Goal: Complete application form: Complete application form

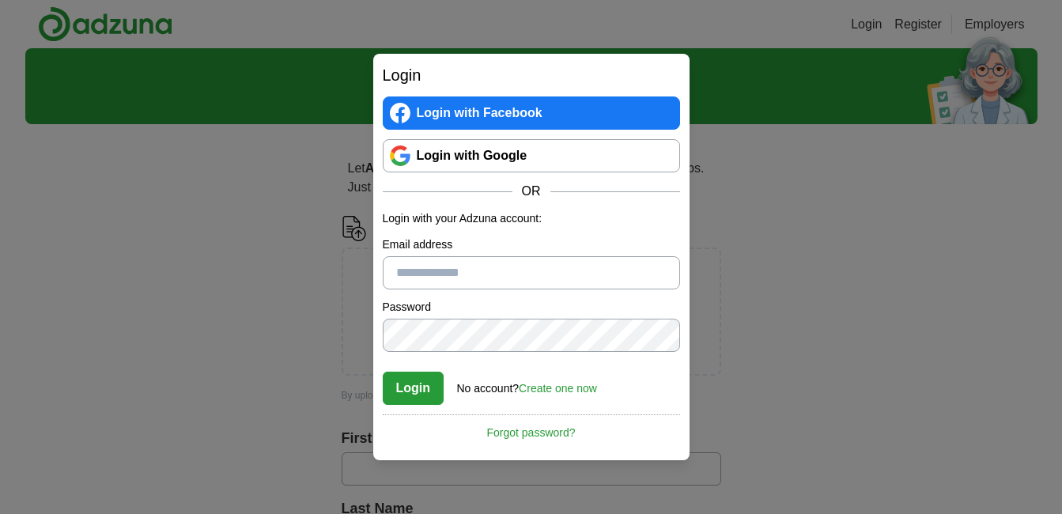
click at [441, 145] on link "Login with Google" at bounding box center [531, 155] width 297 height 33
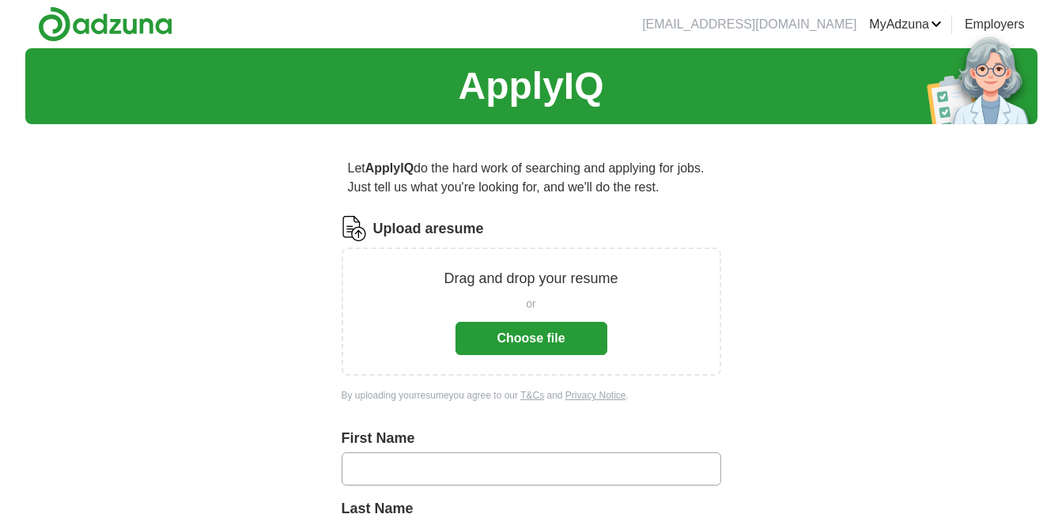
click at [562, 338] on button "Choose file" at bounding box center [531, 338] width 152 height 33
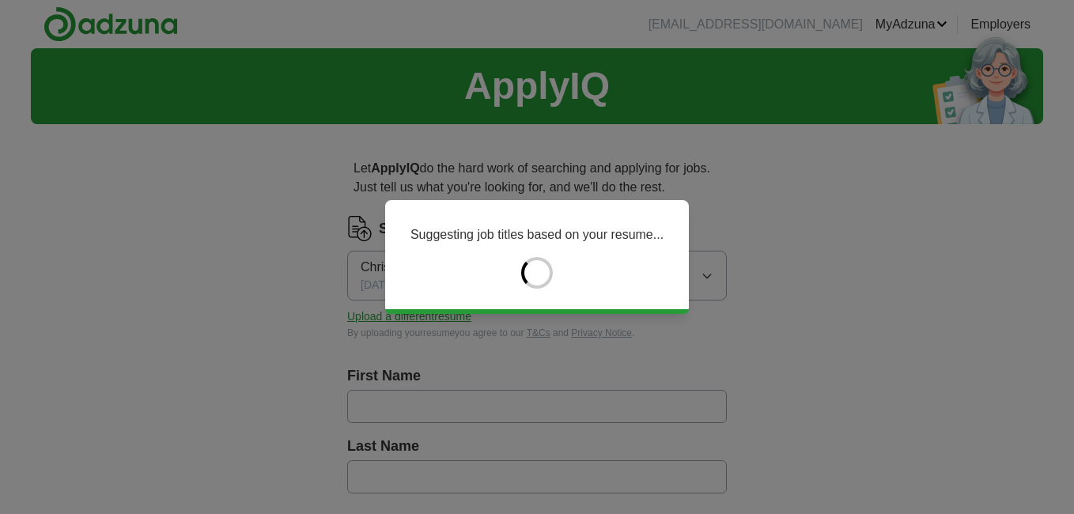
type input "********"
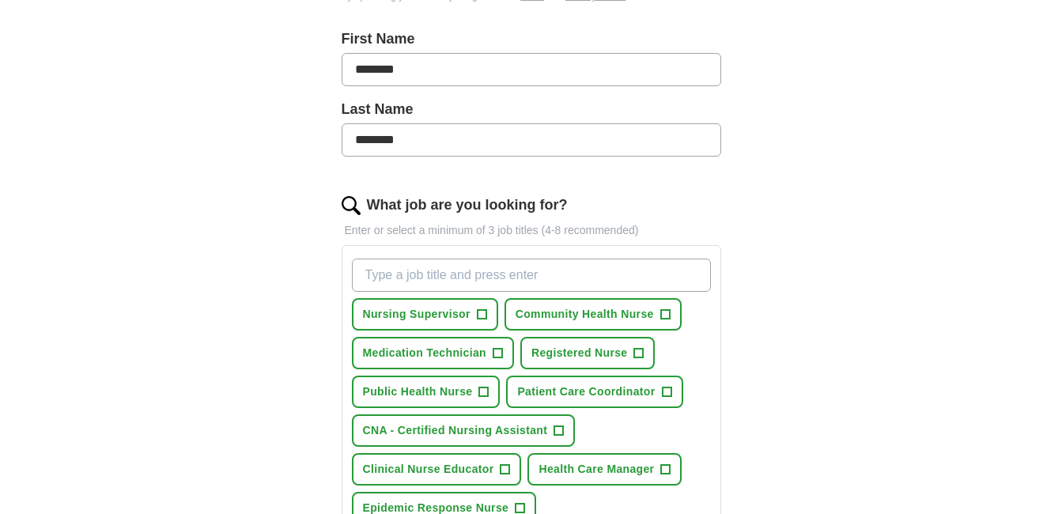
scroll to position [346, 0]
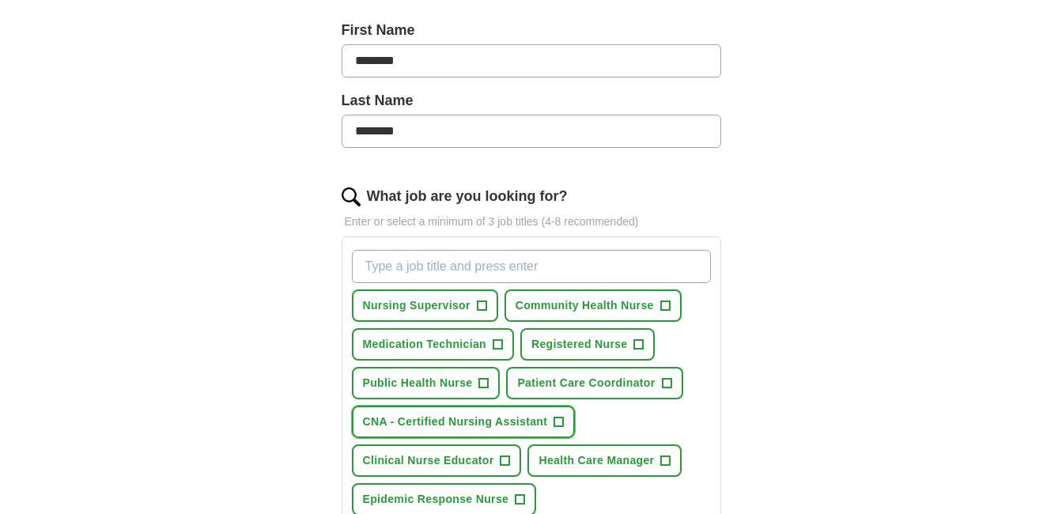
click at [555, 425] on span "+" at bounding box center [558, 422] width 9 height 13
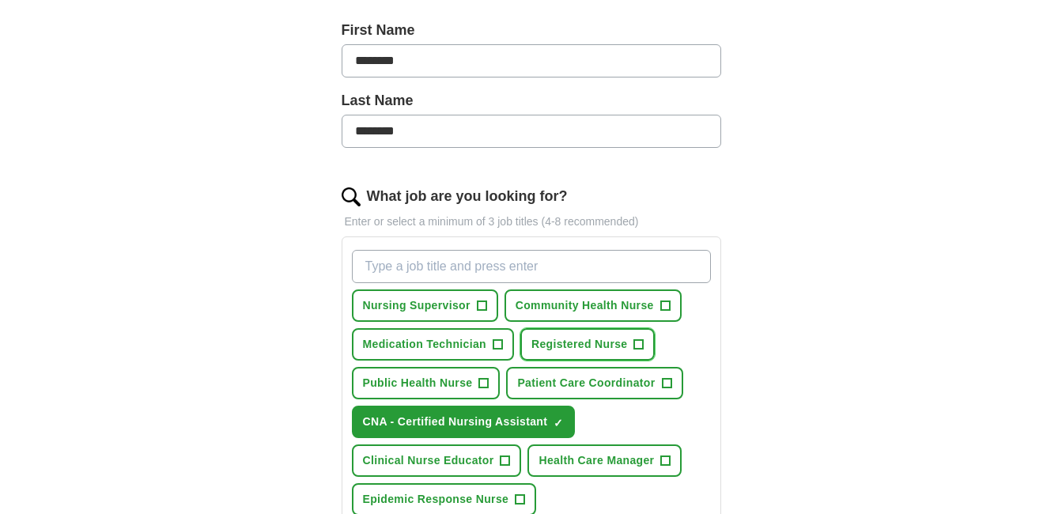
click at [550, 342] on span "Registered Nurse" at bounding box center [579, 344] width 96 height 17
click at [596, 418] on div "Nursing Supervisor + Community Health Nurse + Medication Technician + Registere…" at bounding box center [531, 383] width 365 height 278
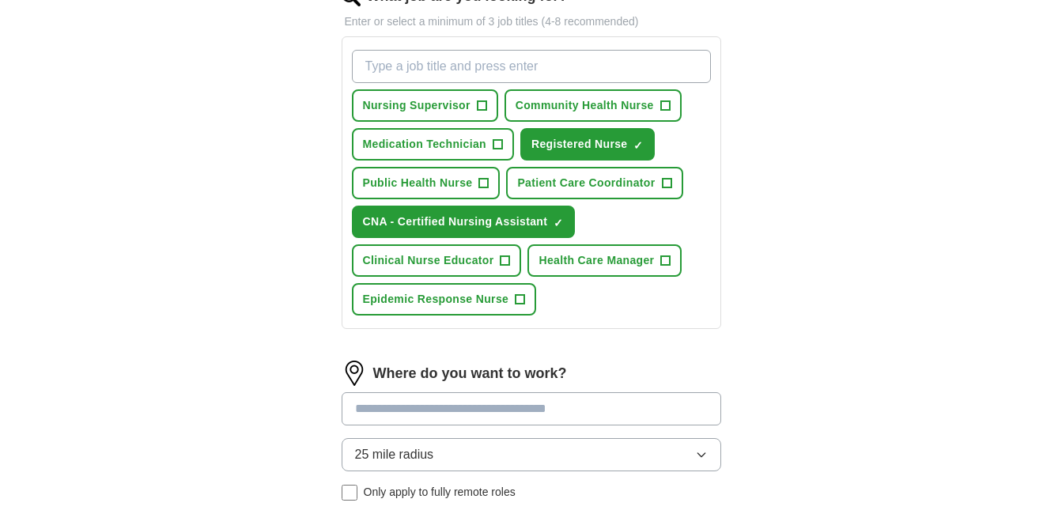
scroll to position [543, 0]
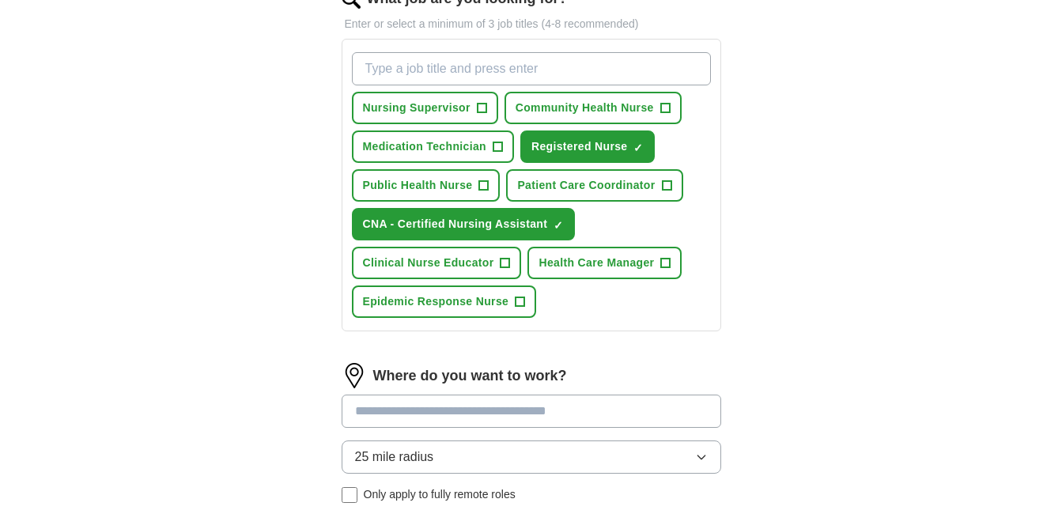
click at [596, 418] on input at bounding box center [532, 411] width 380 height 33
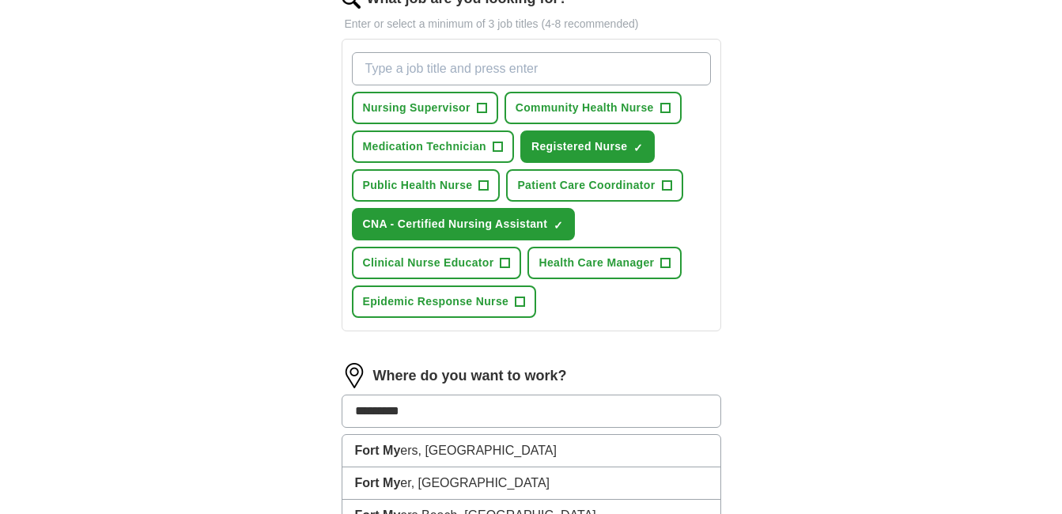
type input "**********"
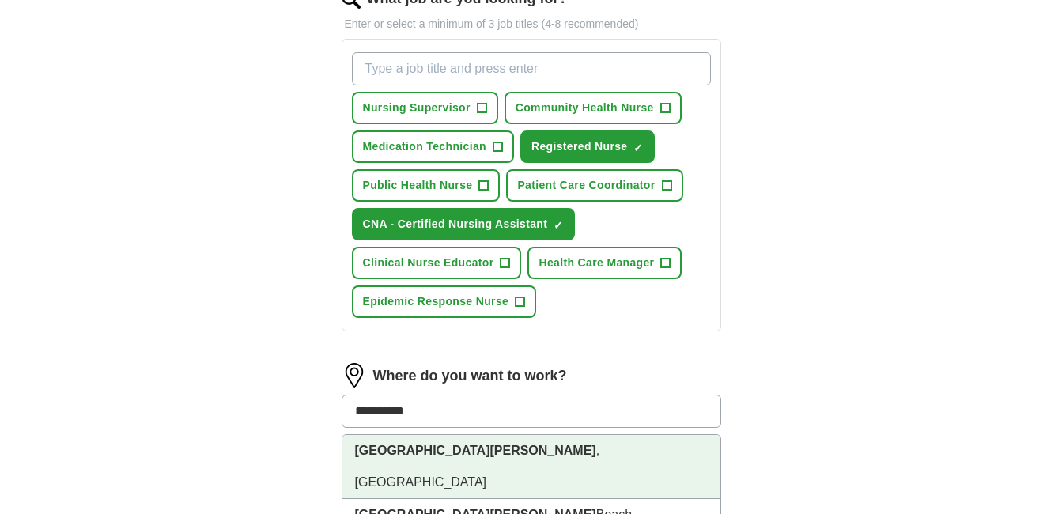
click at [595, 448] on li "Fort Myers , FL" at bounding box center [531, 467] width 378 height 64
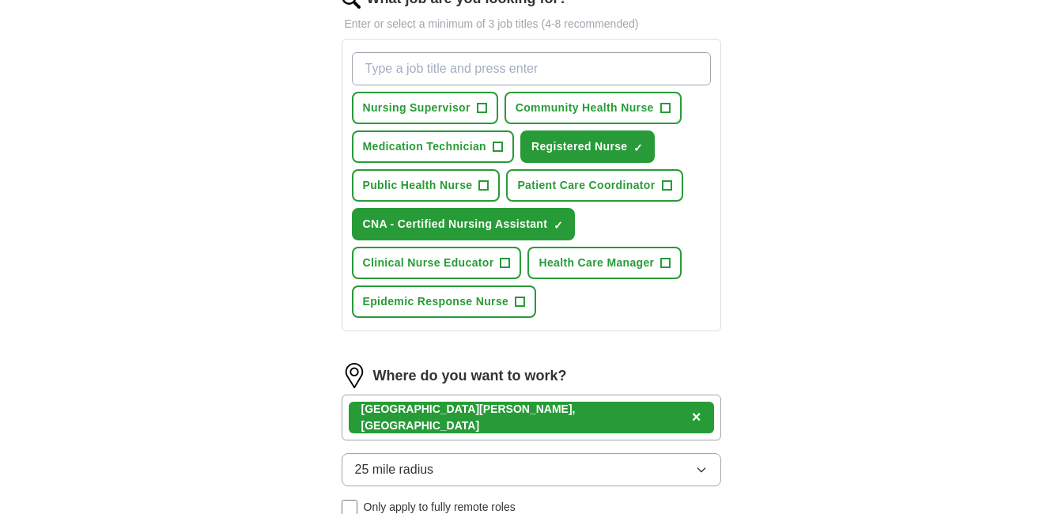
click at [575, 414] on div "Fort Myers , FL ×" at bounding box center [532, 418] width 380 height 46
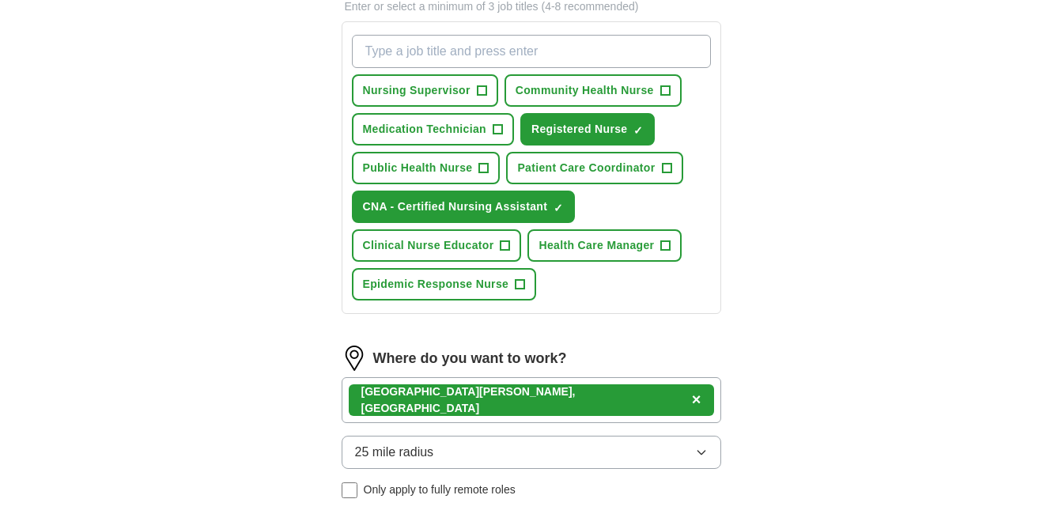
scroll to position [567, 0]
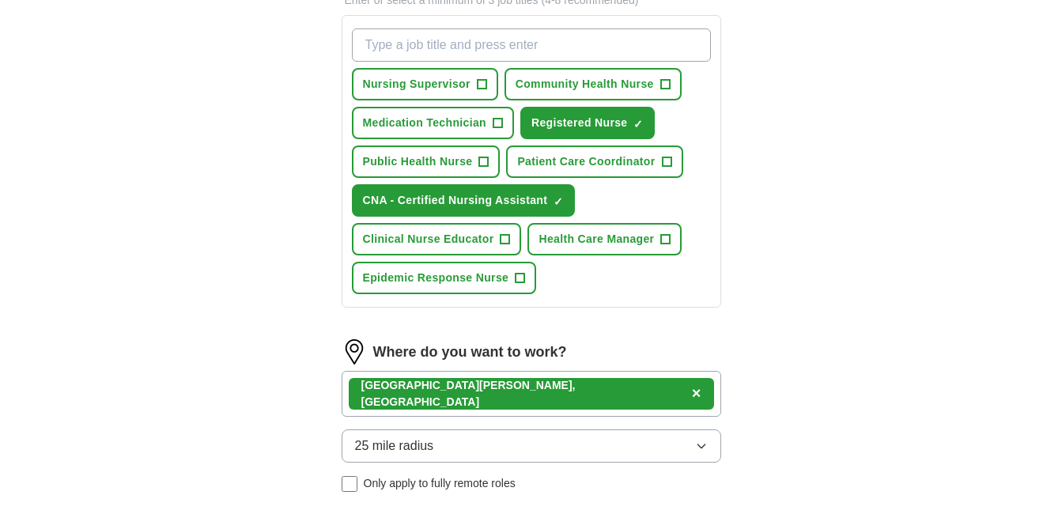
click at [599, 444] on button "25 mile radius" at bounding box center [532, 445] width 380 height 33
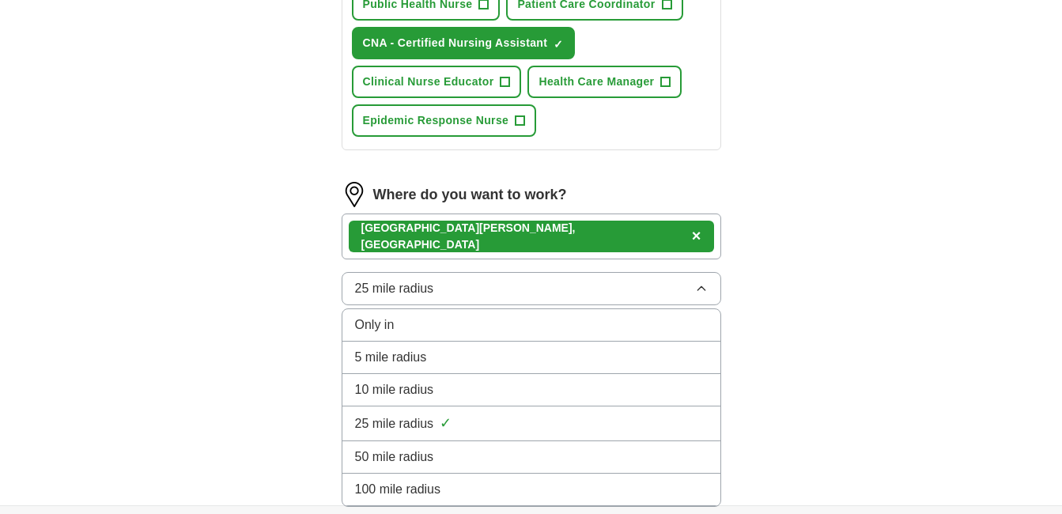
scroll to position [725, 0]
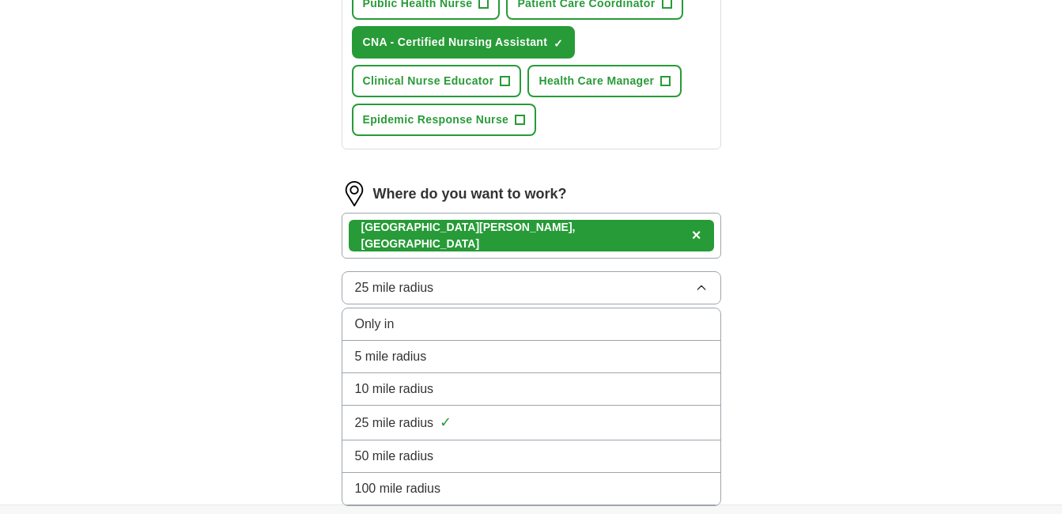
click at [599, 444] on li "50 mile radius" at bounding box center [531, 456] width 378 height 32
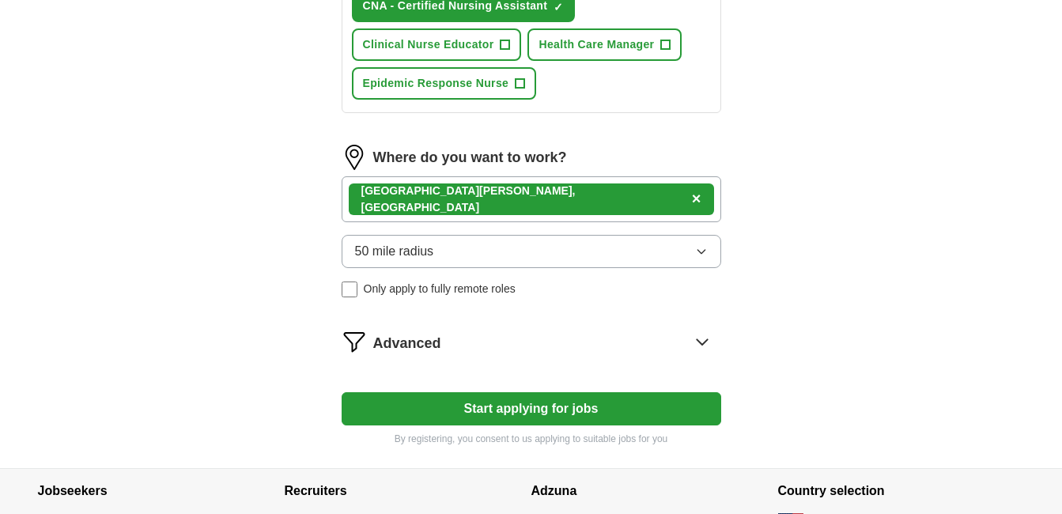
scroll to position [767, 0]
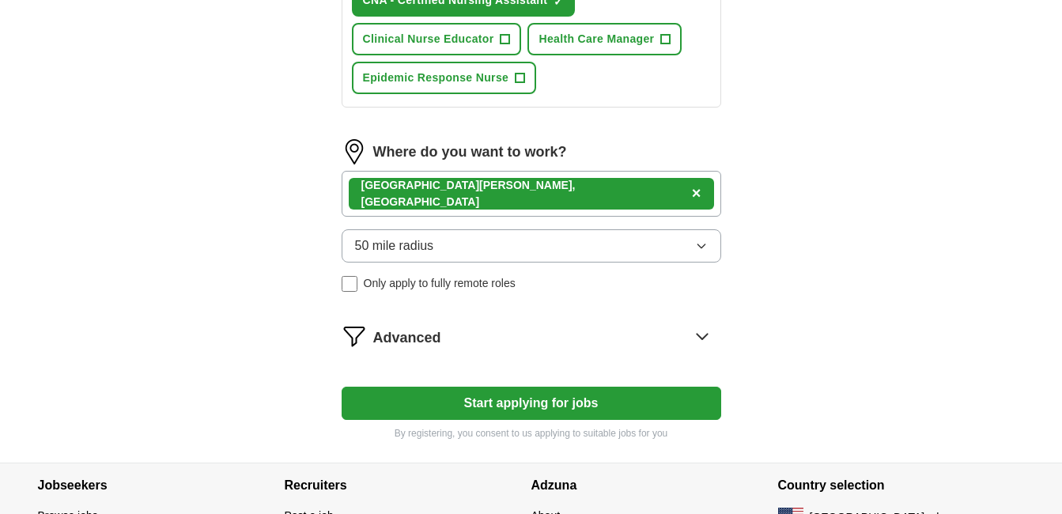
click at [578, 417] on button "Start applying for jobs" at bounding box center [532, 403] width 380 height 33
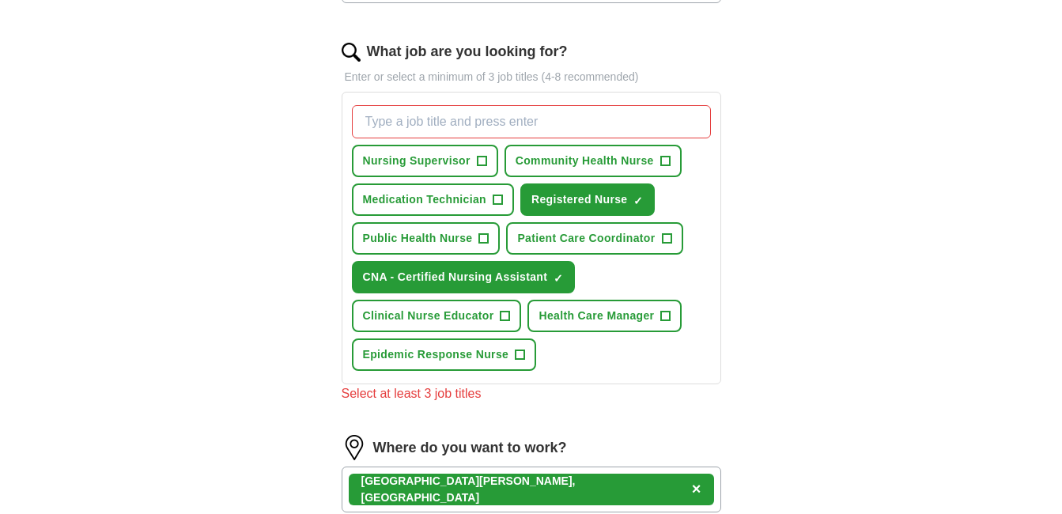
scroll to position [488, 0]
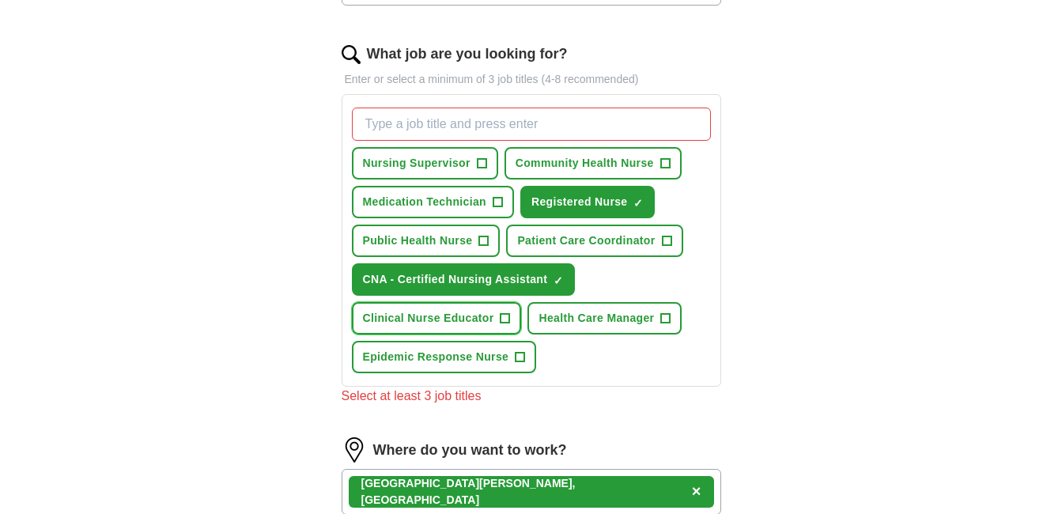
click at [446, 323] on span "Clinical Nurse Educator" at bounding box center [428, 318] width 131 height 17
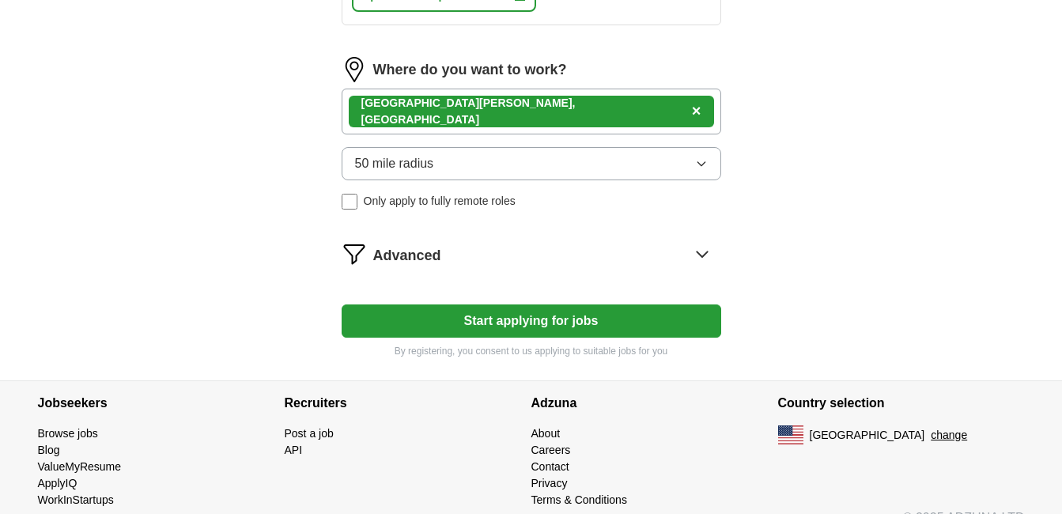
scroll to position [875, 0]
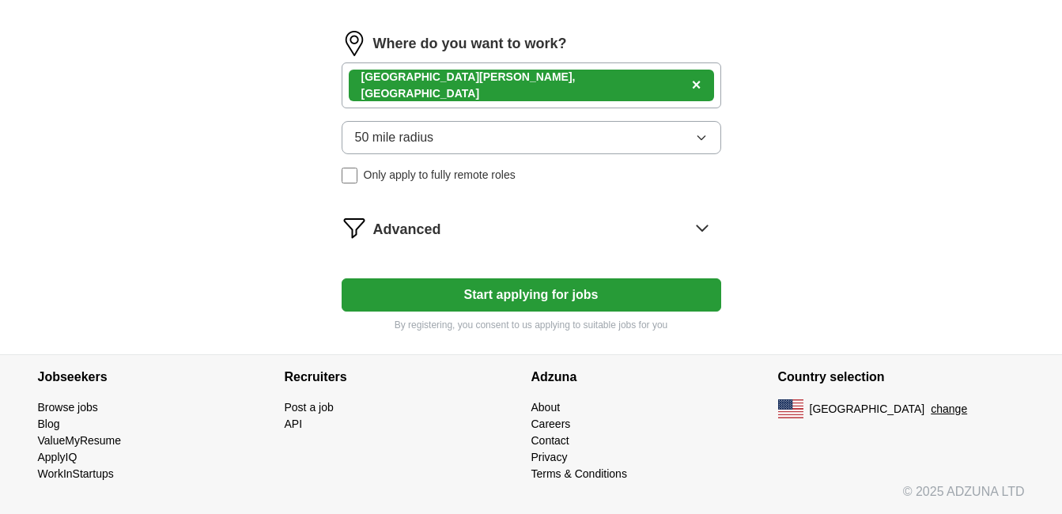
click at [451, 289] on button "Start applying for jobs" at bounding box center [532, 294] width 380 height 33
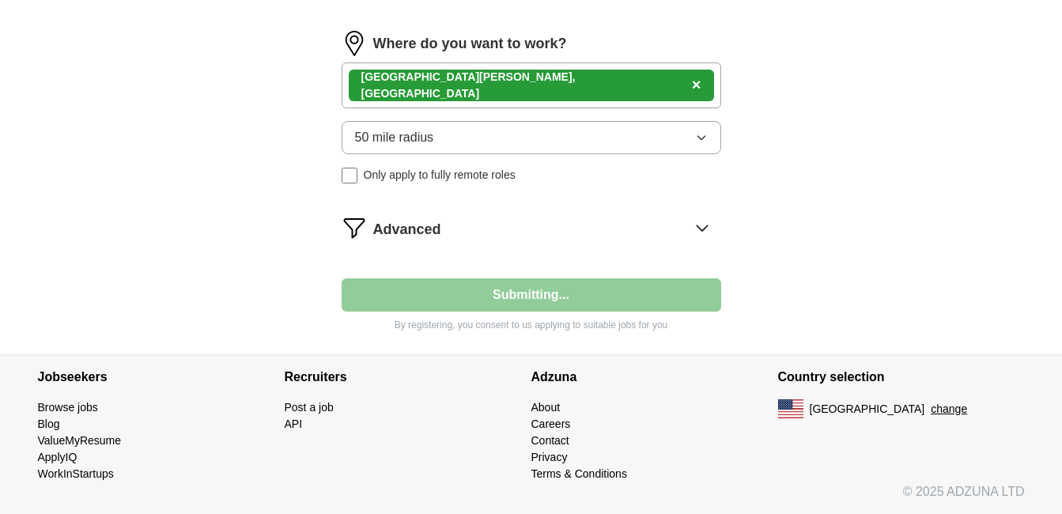
select select "**"
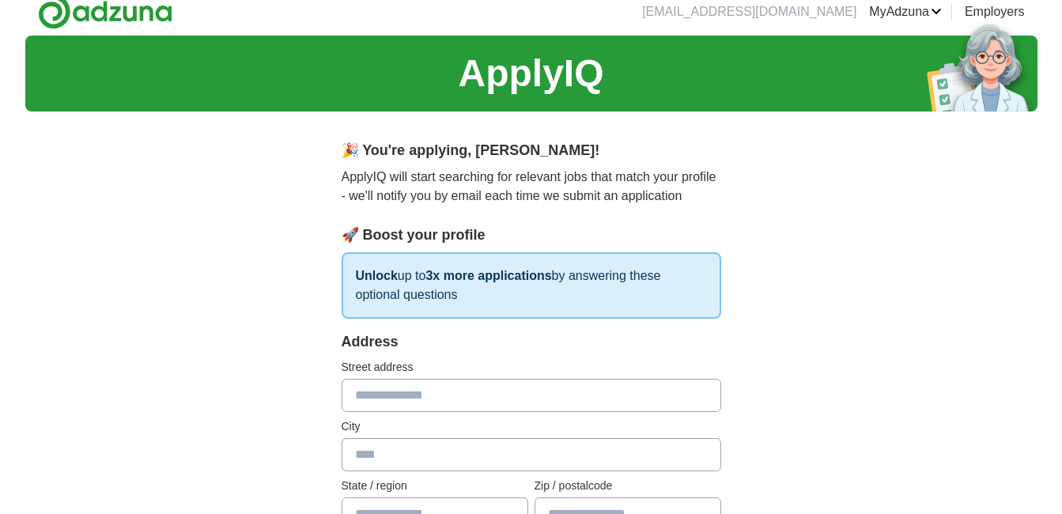
scroll to position [13, 0]
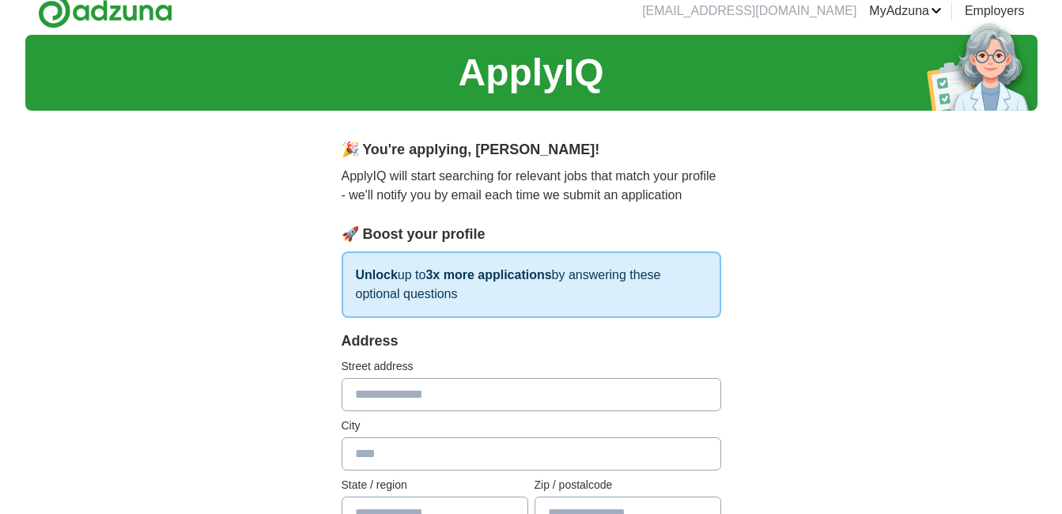
click at [495, 385] on input "text" at bounding box center [532, 394] width 380 height 33
type input "**********"
type input "**"
type input "*****"
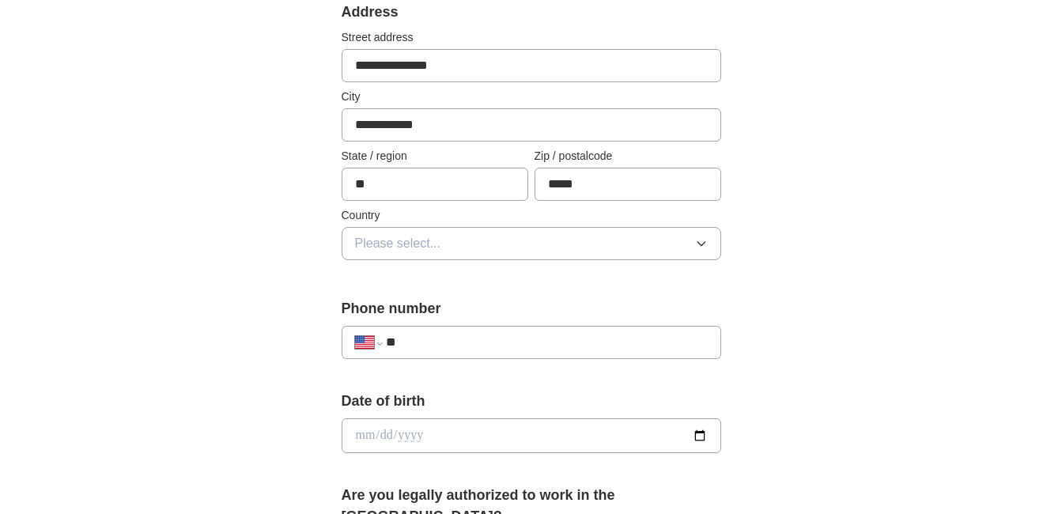
scroll to position [340, 0]
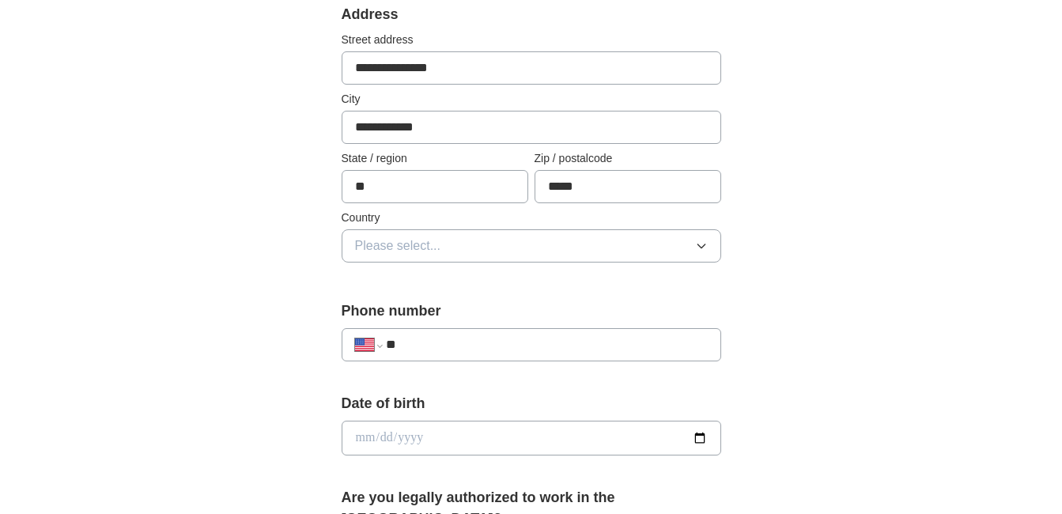
click at [488, 236] on button "Please select..." at bounding box center [532, 245] width 380 height 33
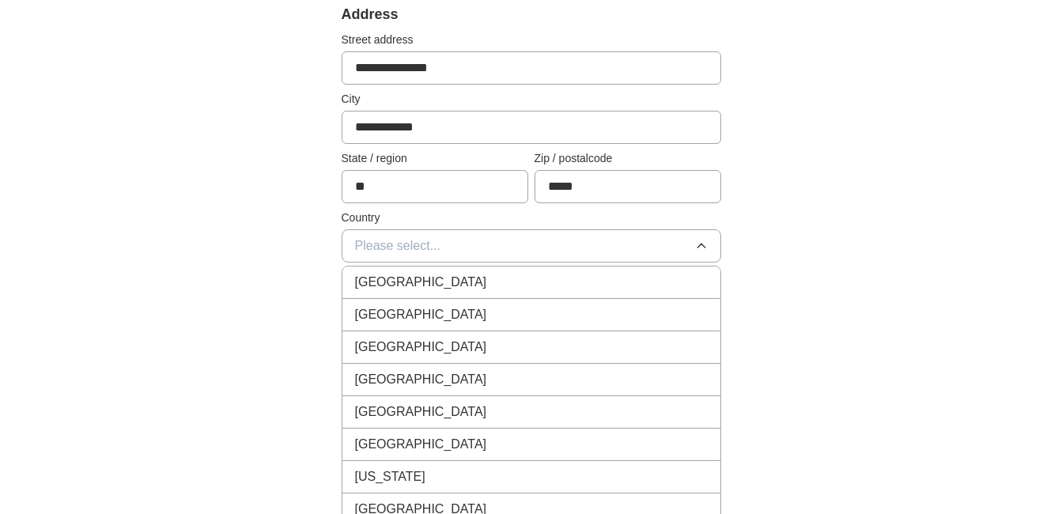
click at [491, 302] on li "United States" at bounding box center [531, 315] width 378 height 32
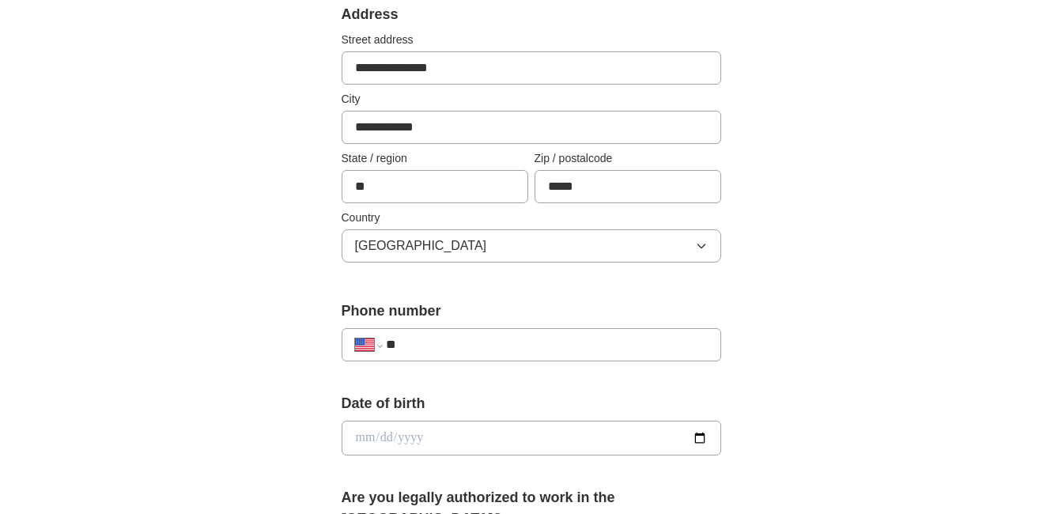
click at [467, 351] on input "**" at bounding box center [546, 344] width 321 height 19
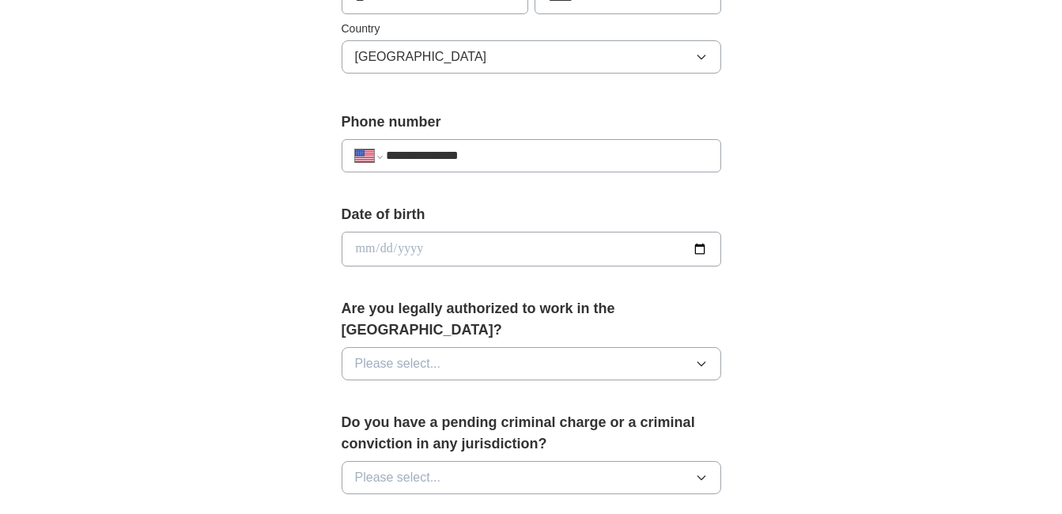
scroll to position [530, 0]
type input "**********"
click at [428, 245] on input "date" at bounding box center [532, 248] width 380 height 35
type input "**********"
click at [455, 348] on button "Please select..." at bounding box center [532, 362] width 380 height 33
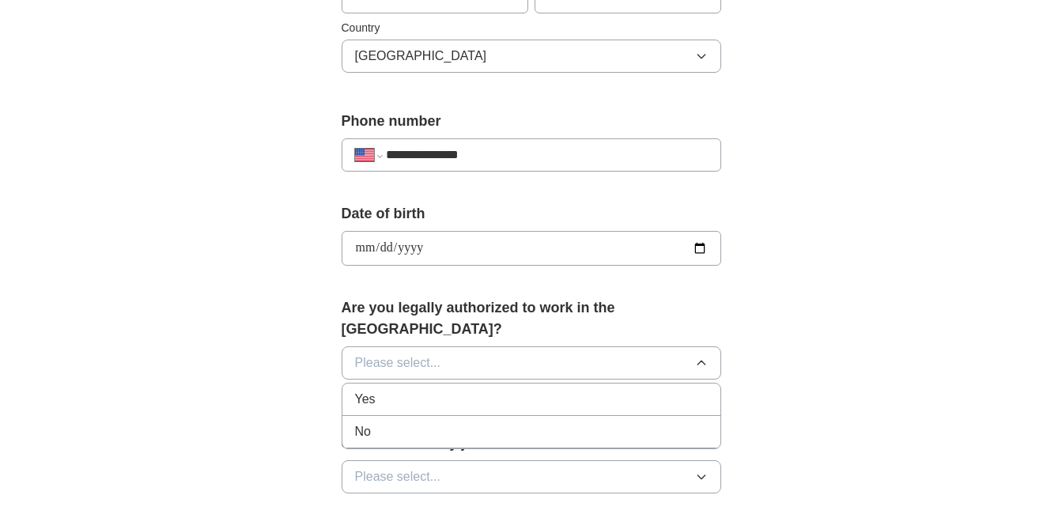
click at [439, 383] on li "Yes" at bounding box center [531, 399] width 378 height 32
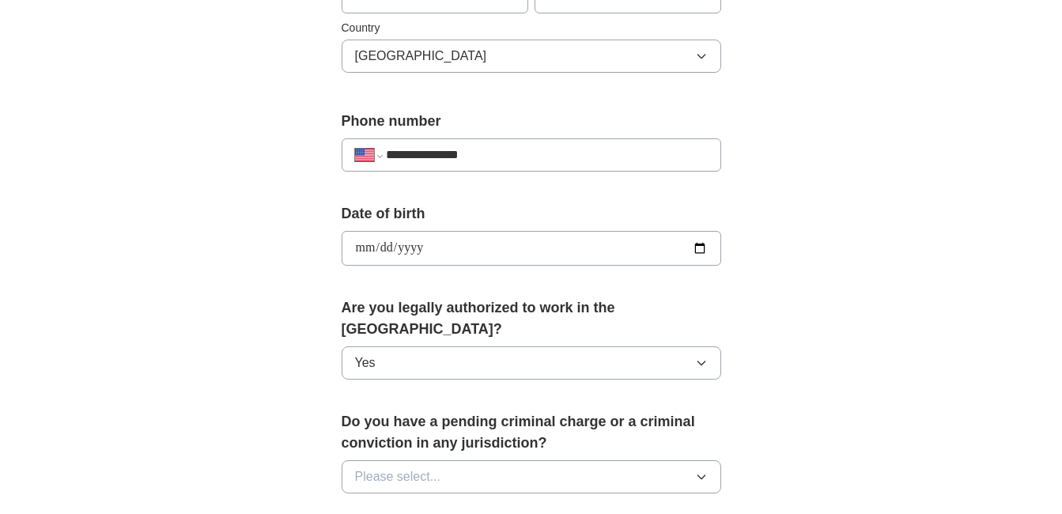
click at [434, 467] on span "Please select..." at bounding box center [398, 476] width 86 height 19
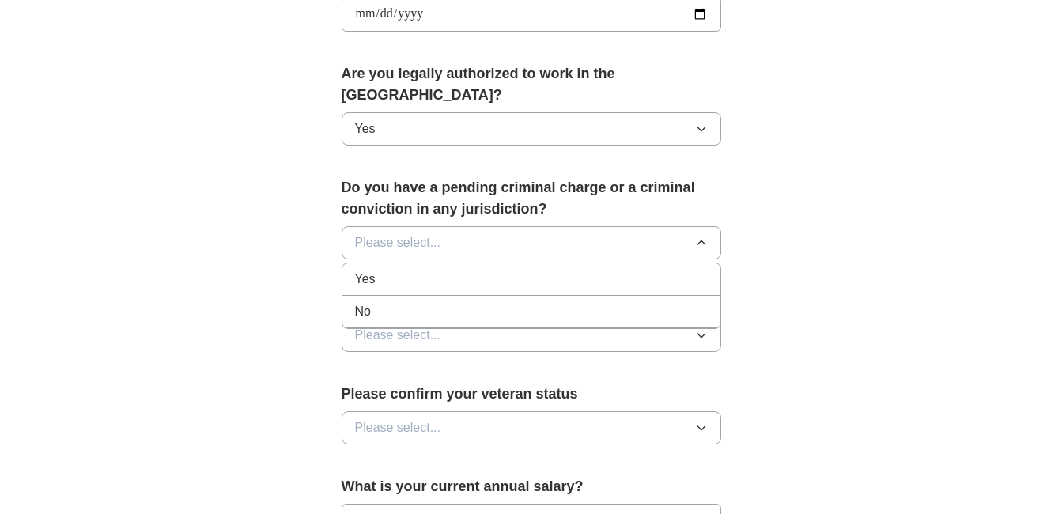
scroll to position [765, 0]
click at [386, 301] on div "No" at bounding box center [531, 310] width 353 height 19
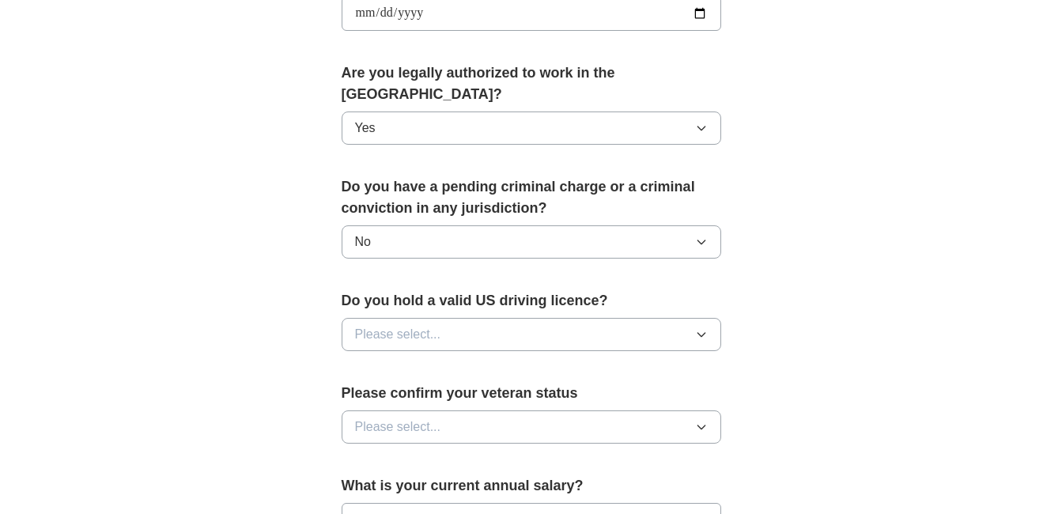
click at [398, 325] on span "Please select..." at bounding box center [398, 334] width 86 height 19
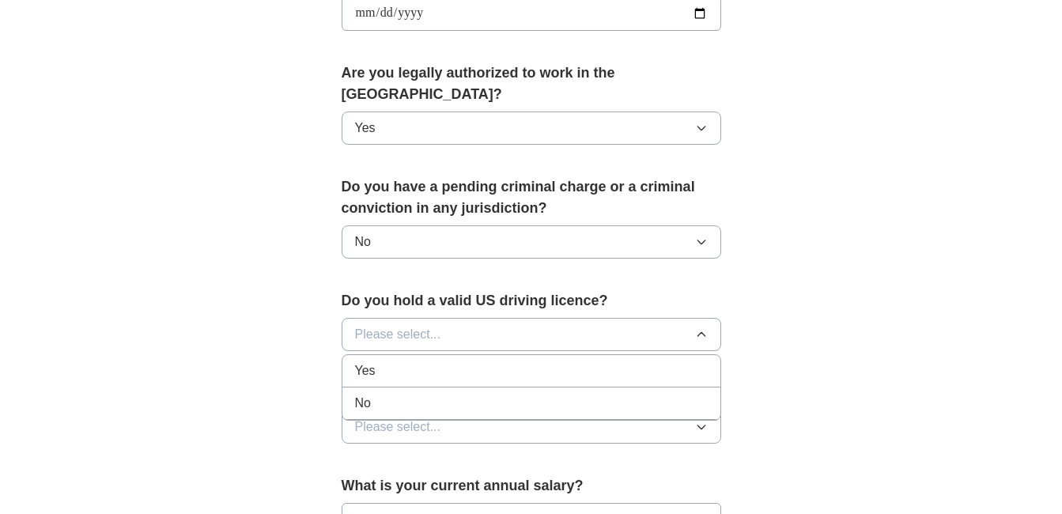
click at [402, 361] on div "Yes" at bounding box center [531, 370] width 353 height 19
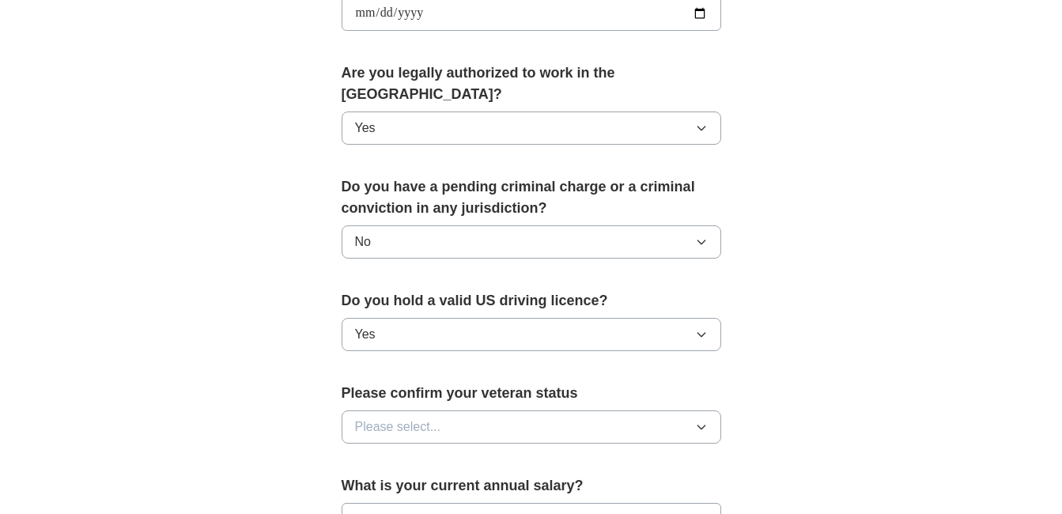
click at [429, 417] on span "Please select..." at bounding box center [398, 426] width 86 height 19
click at [425, 454] on span "Not applicable" at bounding box center [395, 463] width 80 height 19
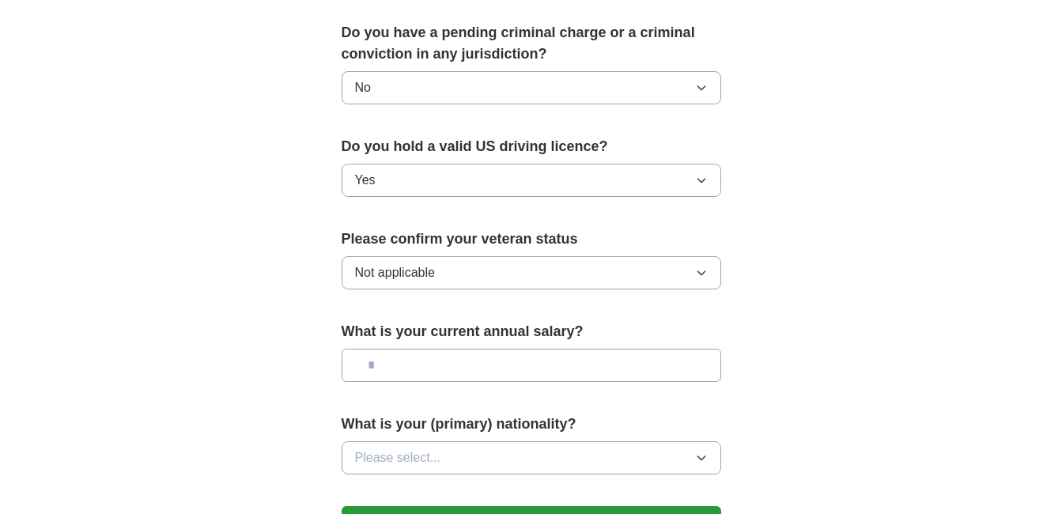
scroll to position [927, 0]
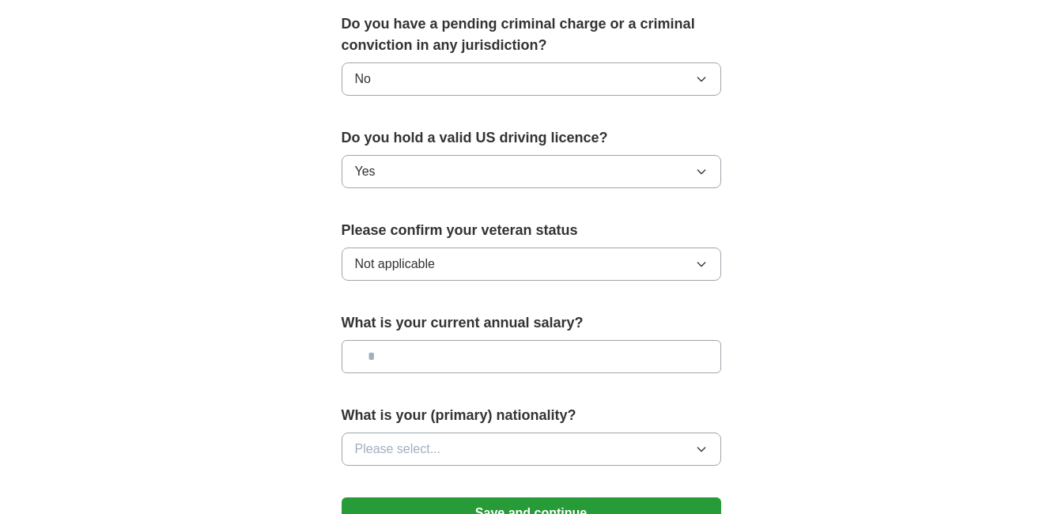
click at [428, 440] on span "Please select..." at bounding box center [398, 449] width 86 height 19
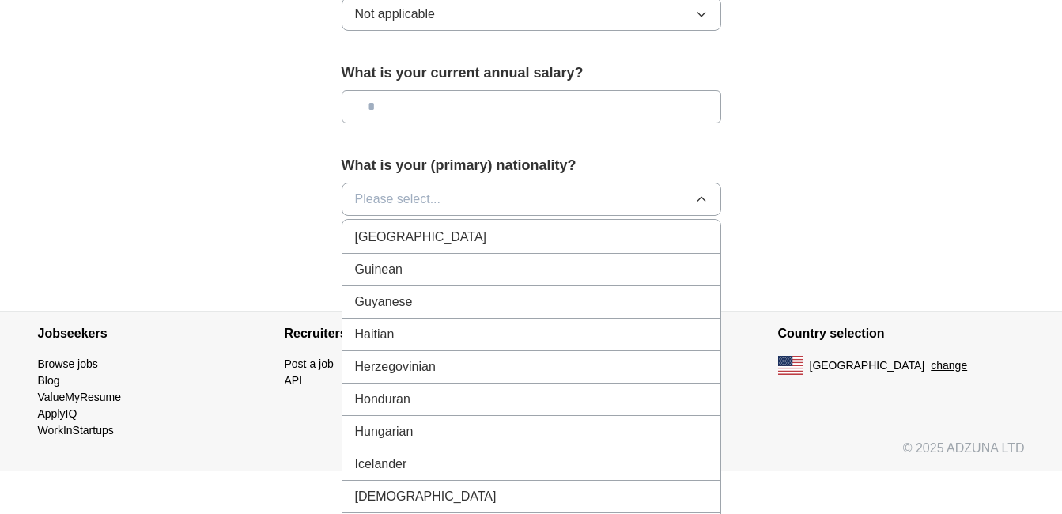
scroll to position [2330, 0]
click at [407, 327] on div "Haitian" at bounding box center [531, 336] width 353 height 19
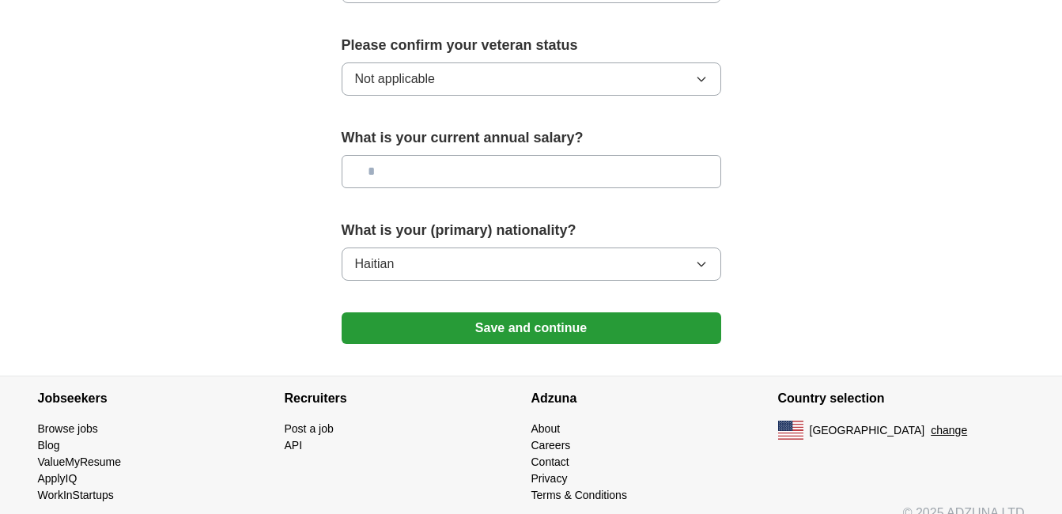
click at [460, 312] on button "Save and continue" at bounding box center [532, 328] width 380 height 32
